Goal: Information Seeking & Learning: Learn about a topic

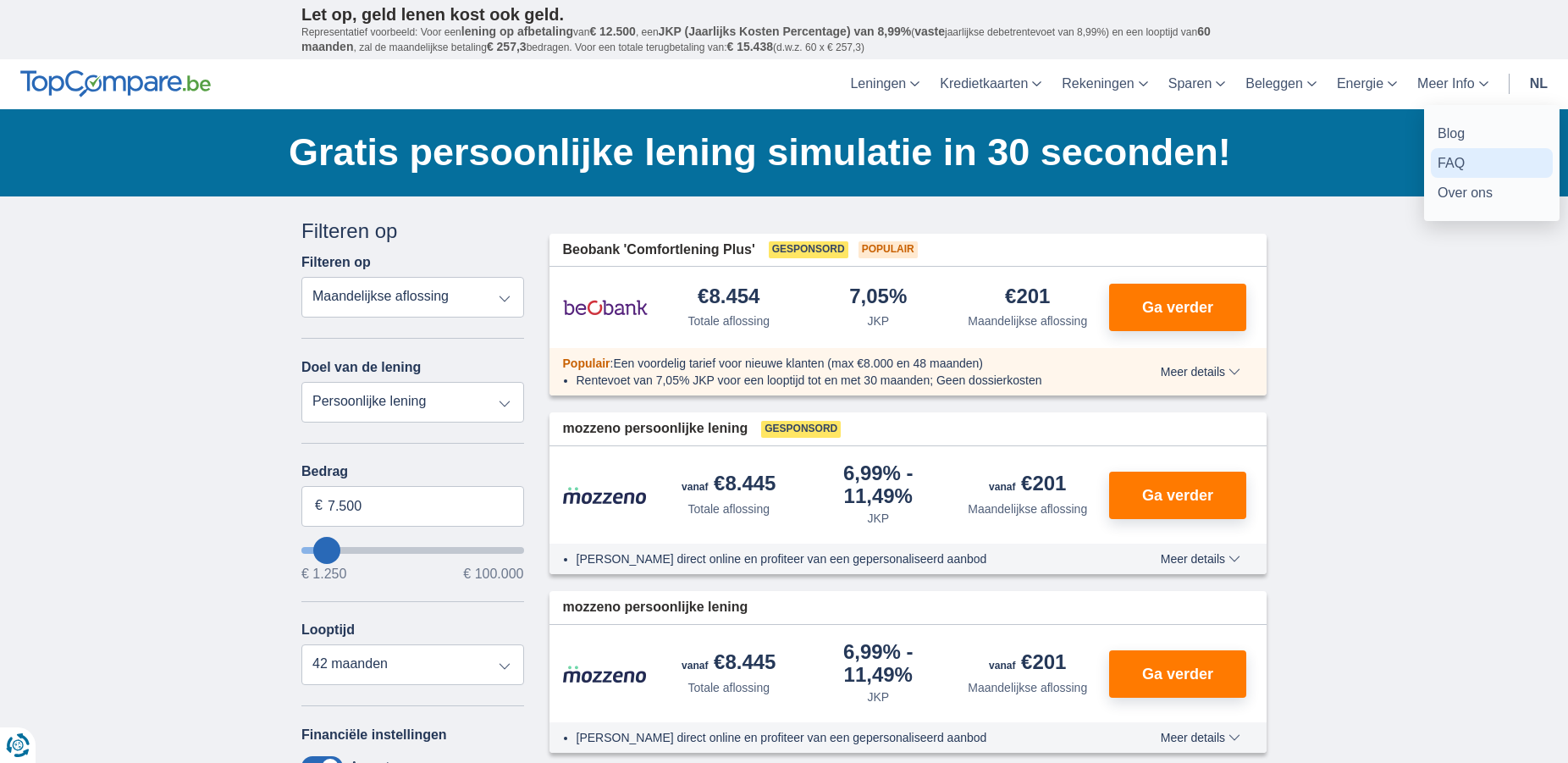
click at [1453, 157] on link "FAQ" at bounding box center [1492, 163] width 122 height 30
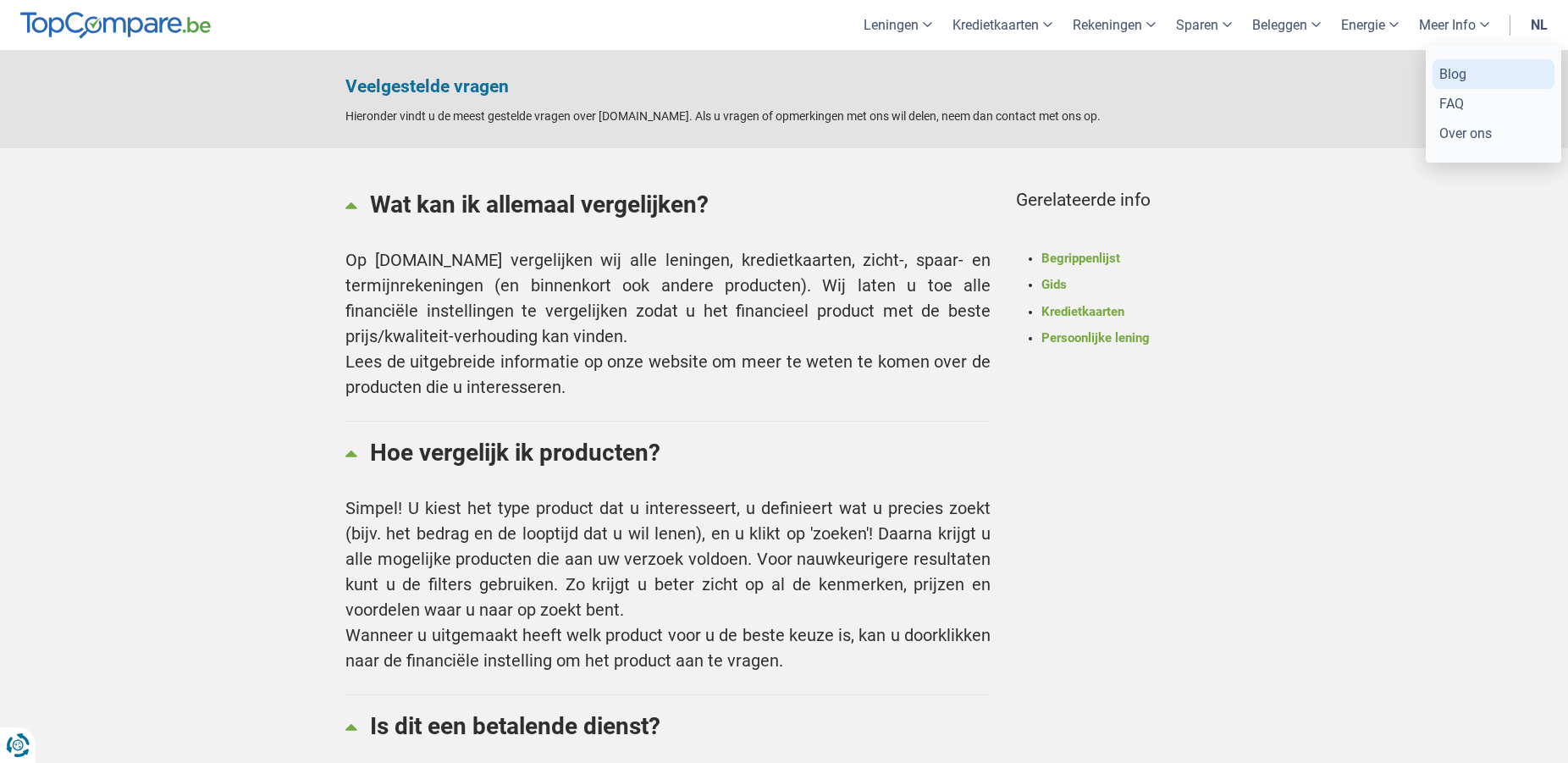
click at [1451, 73] on link "Blog" at bounding box center [1493, 75] width 122 height 30
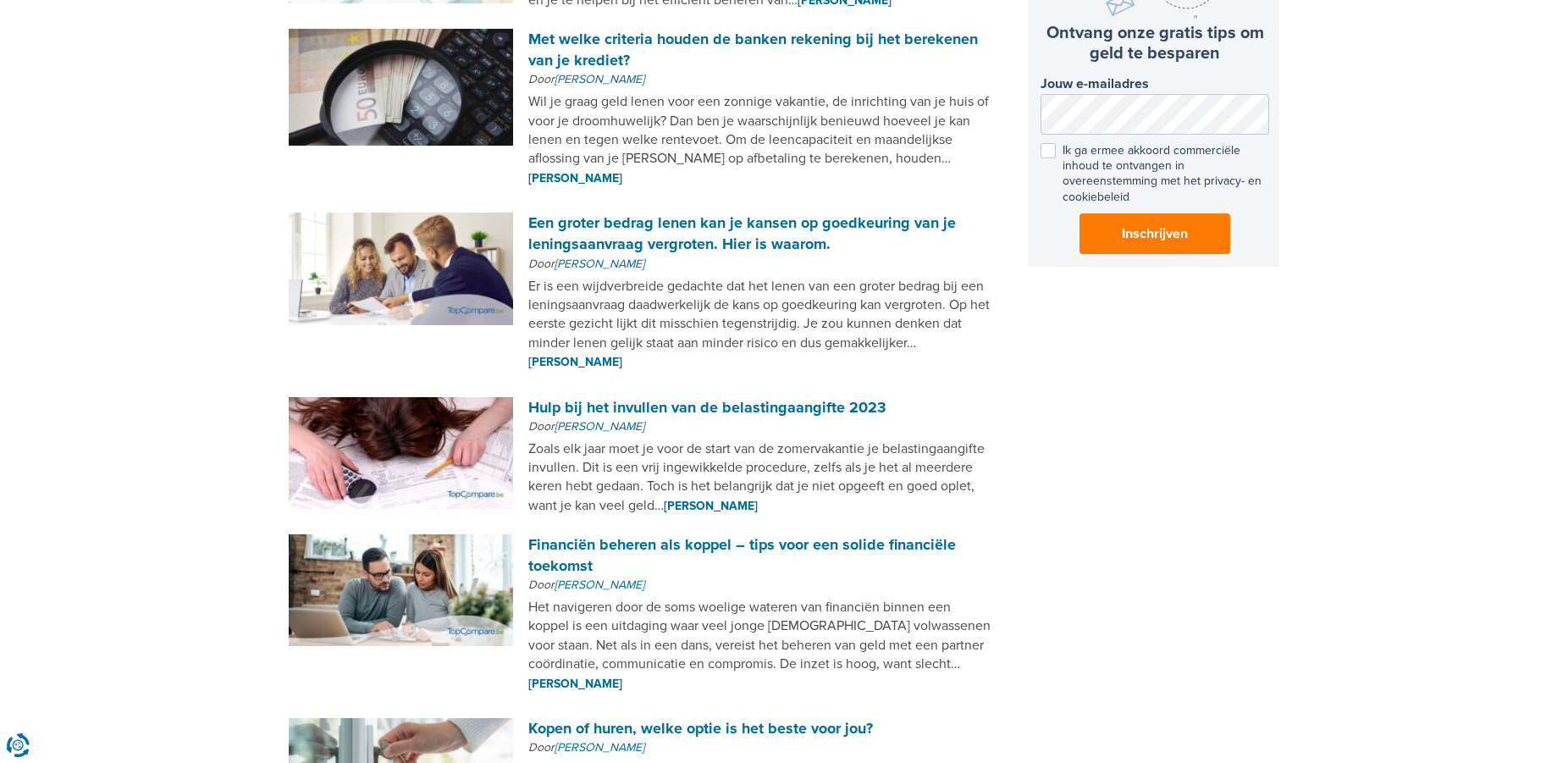
scroll to position [864, 0]
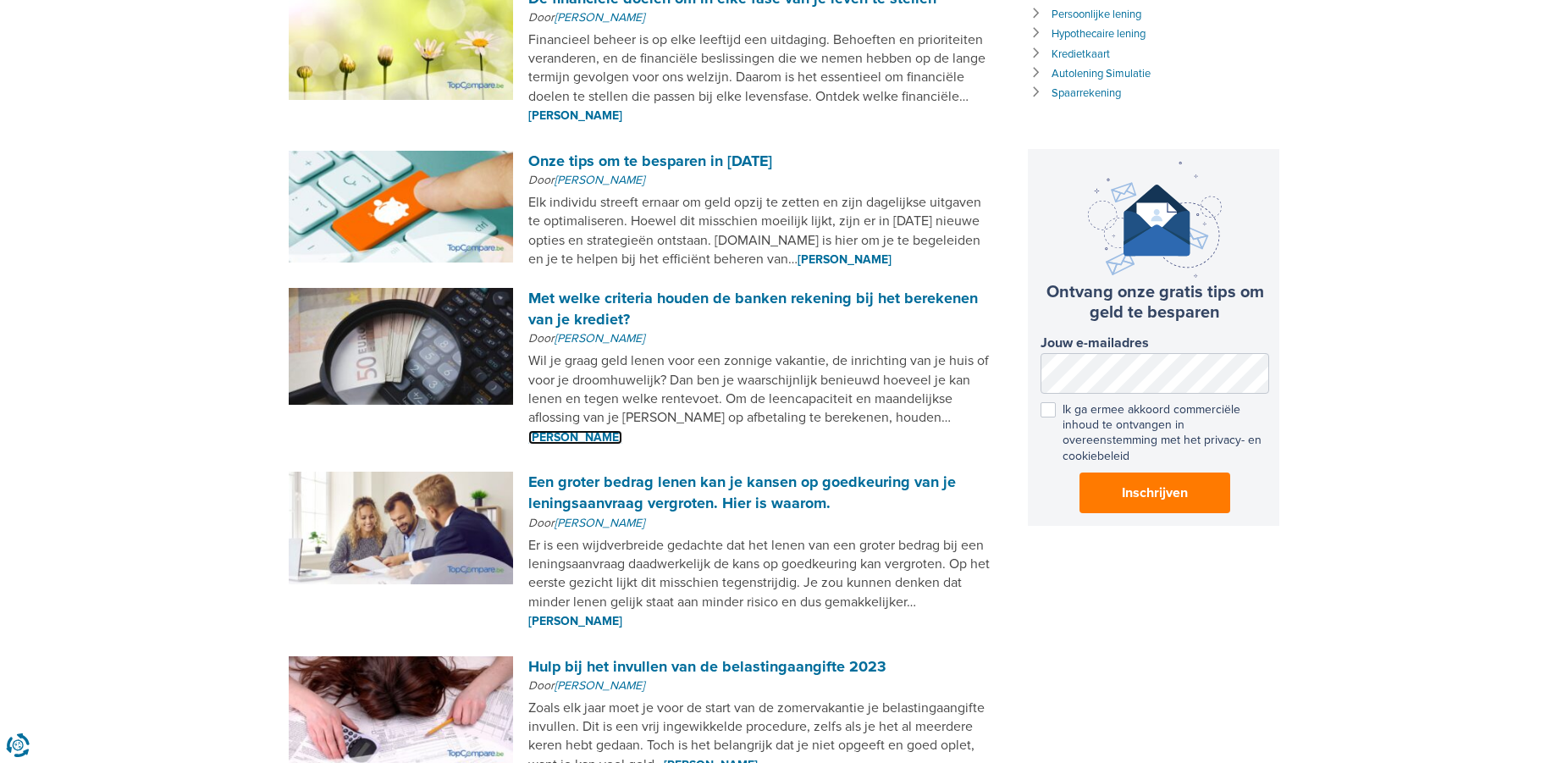
click at [622, 430] on link "[PERSON_NAME]" at bounding box center [574, 437] width 94 height 14
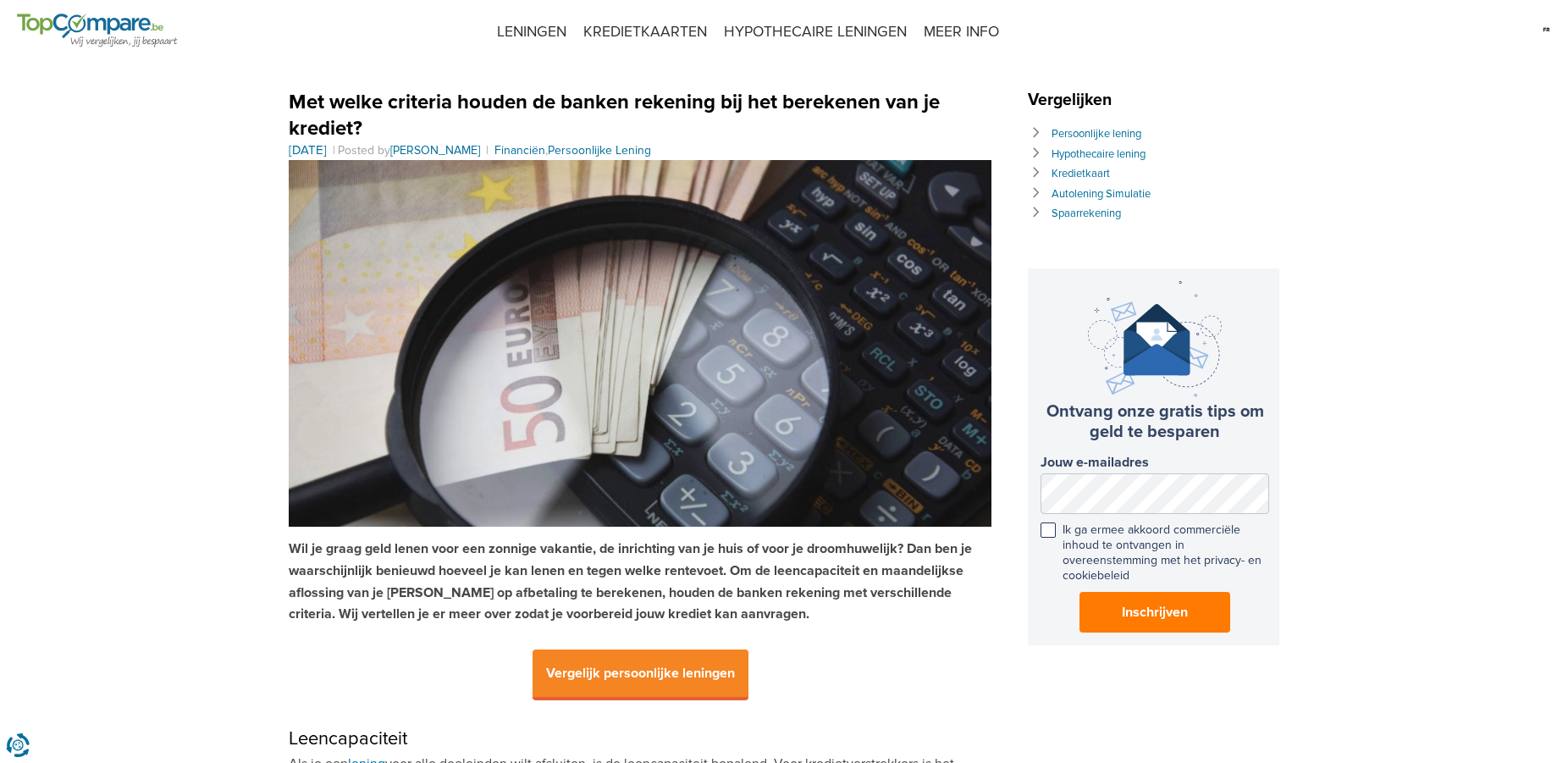
drag, startPoint x: 1216, startPoint y: 499, endPoint x: 1180, endPoint y: 93, distance: 407.6
